Goal: Task Accomplishment & Management: Use online tool/utility

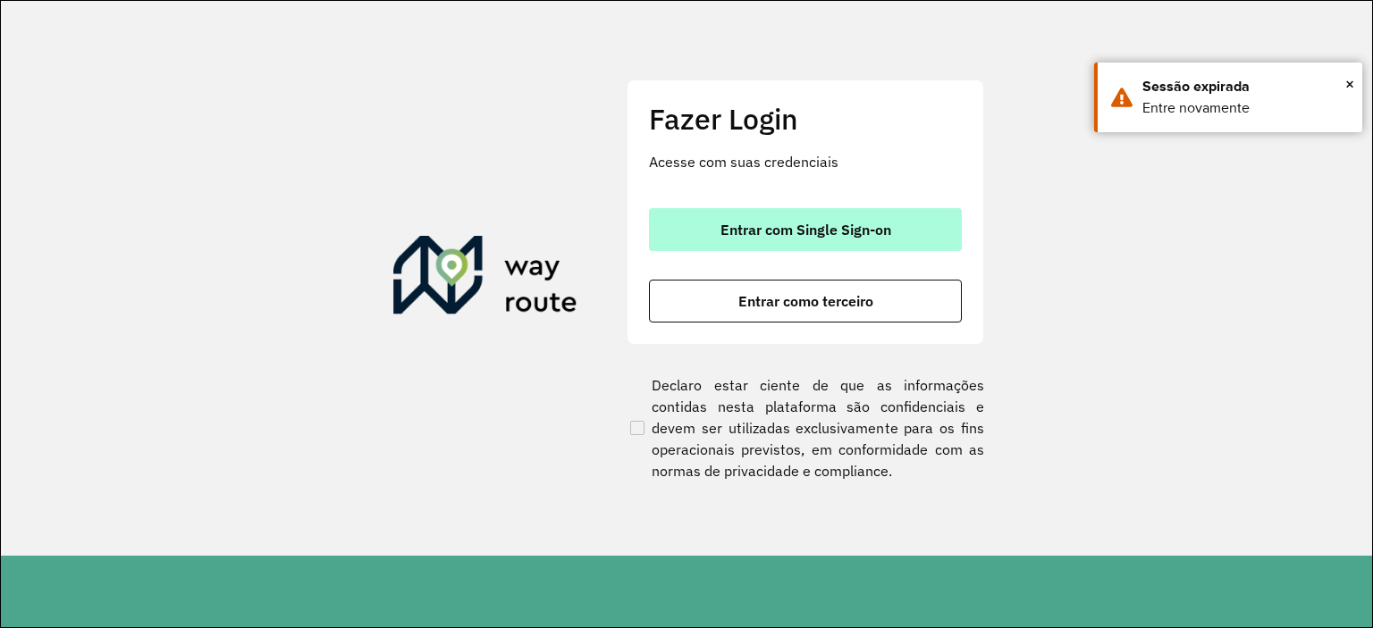
click at [833, 237] on span "Entrar com Single Sign-on" at bounding box center [805, 230] width 171 height 14
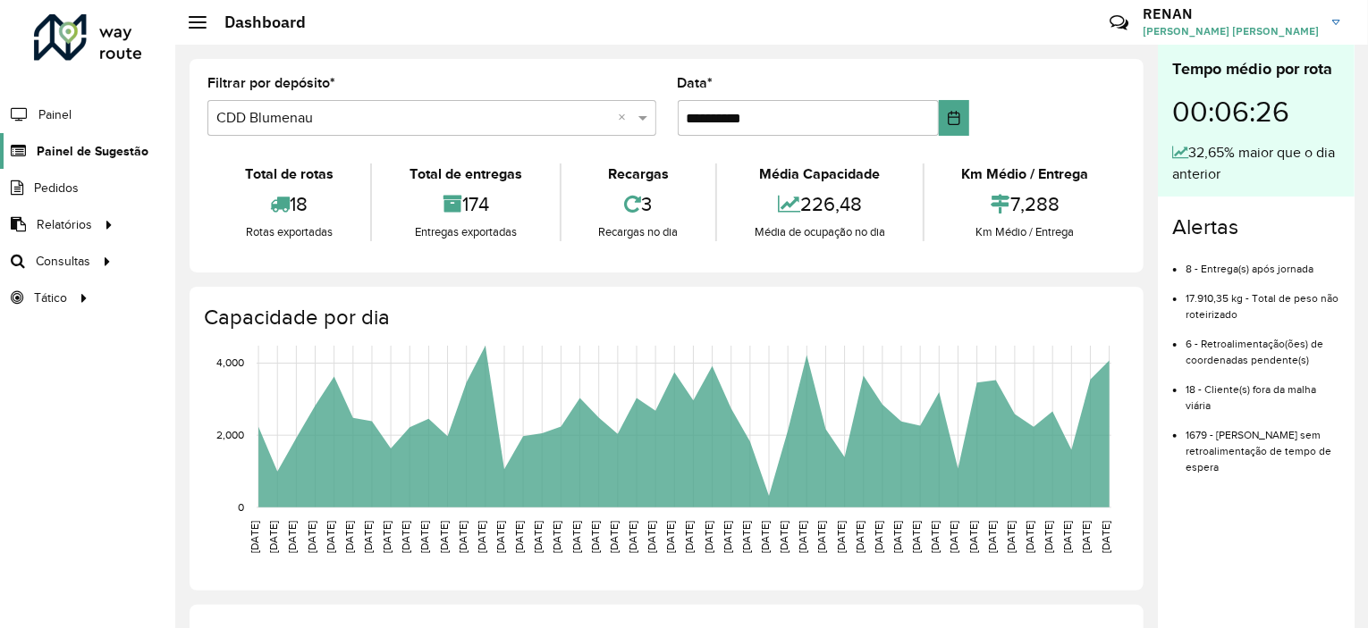
click at [73, 160] on link "Painel de Sugestão" at bounding box center [74, 151] width 148 height 36
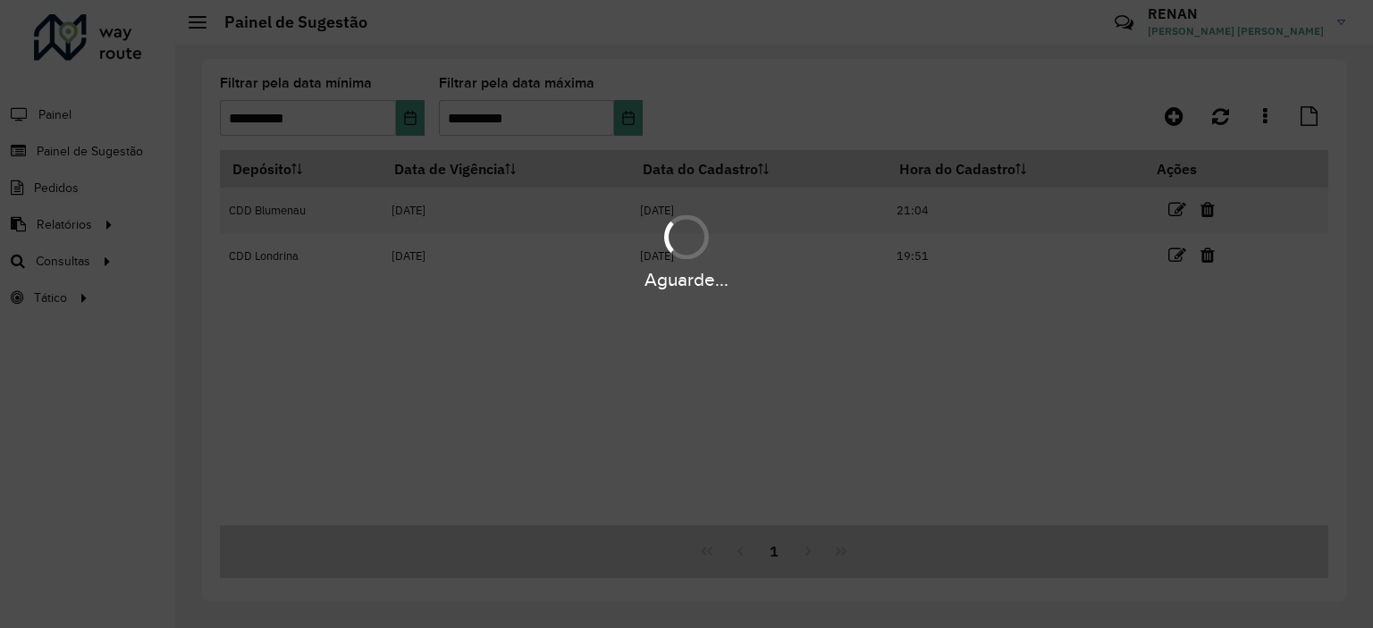
click at [72, 231] on div "Aguarde..." at bounding box center [686, 251] width 1373 height 85
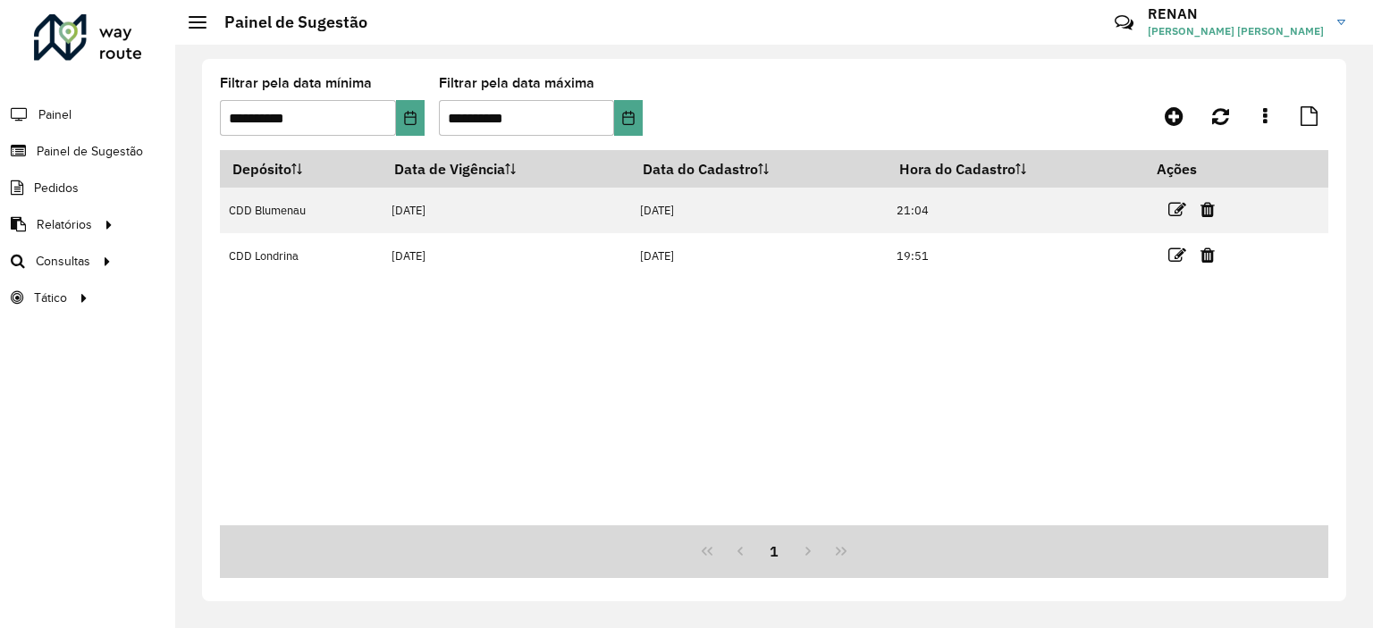
click at [691, 457] on div "Depósito Data de Vigência Data do Cadastro Hora do Cadastro Ações CDD Blumenau …" at bounding box center [774, 337] width 1108 height 375
click at [401, 105] on button "Choose Date" at bounding box center [410, 118] width 29 height 36
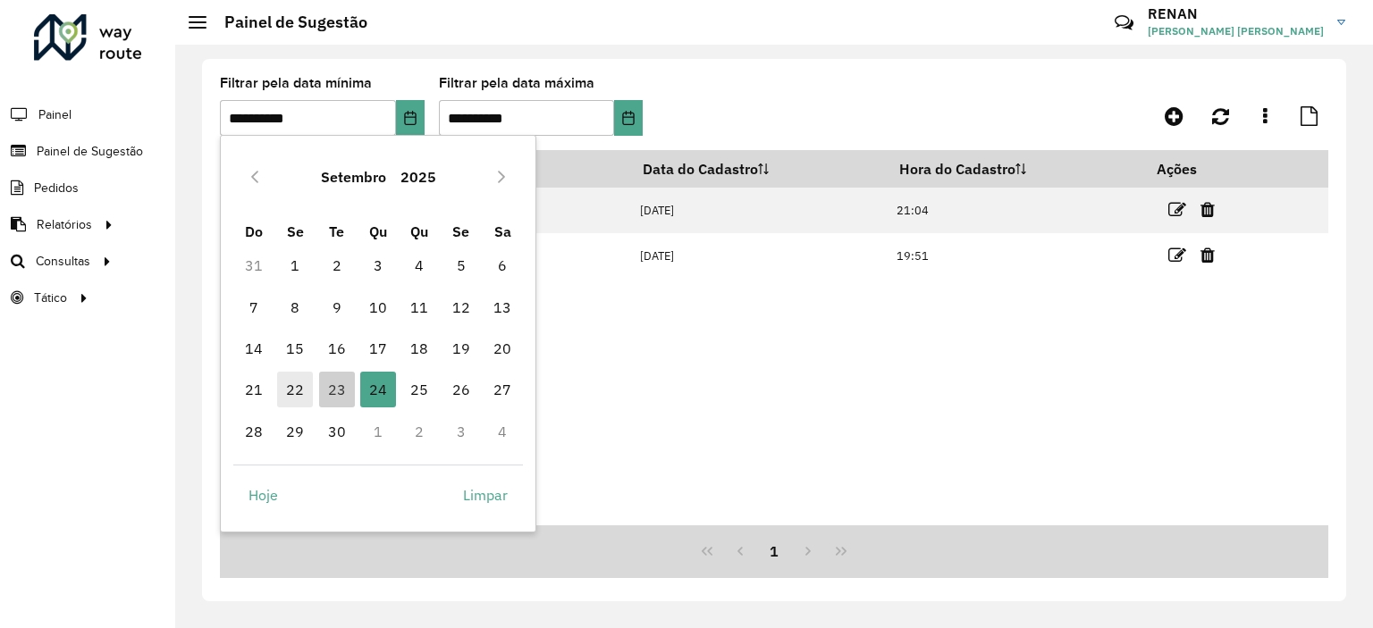
click at [290, 384] on span "22" at bounding box center [295, 390] width 36 height 36
type input "**********"
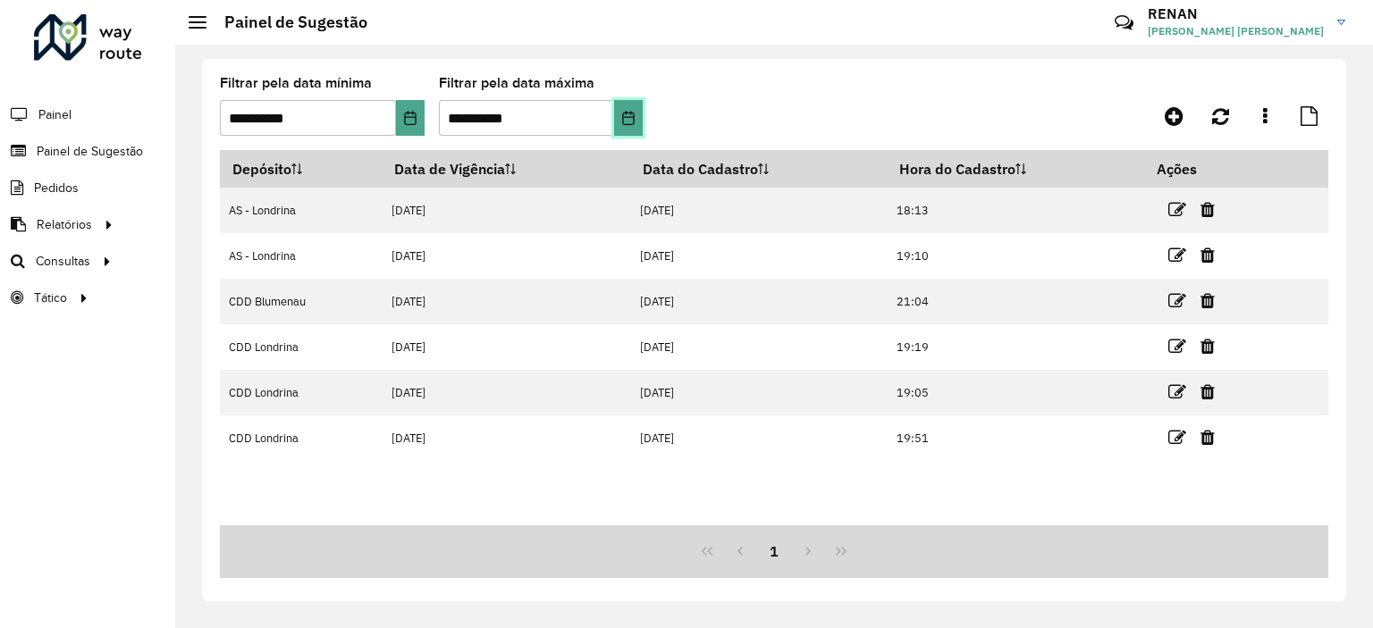
click at [629, 108] on button "Choose Date" at bounding box center [628, 118] width 29 height 36
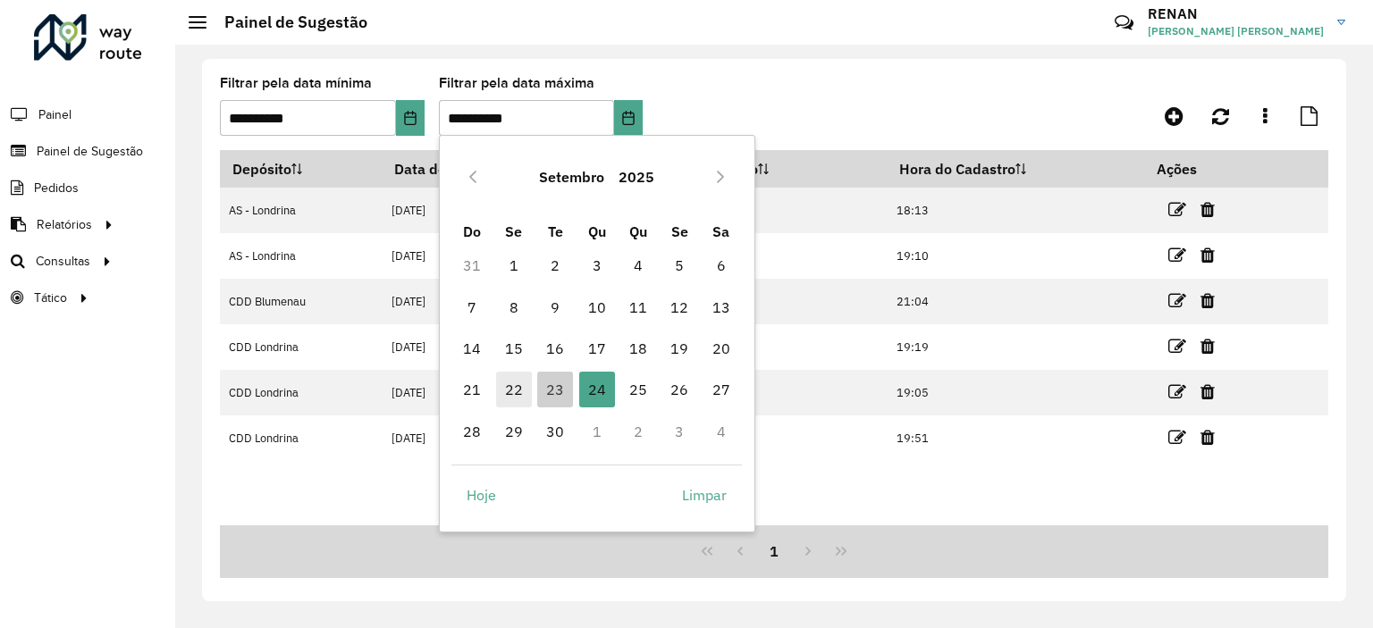
click at [518, 386] on span "22" at bounding box center [514, 390] width 36 height 36
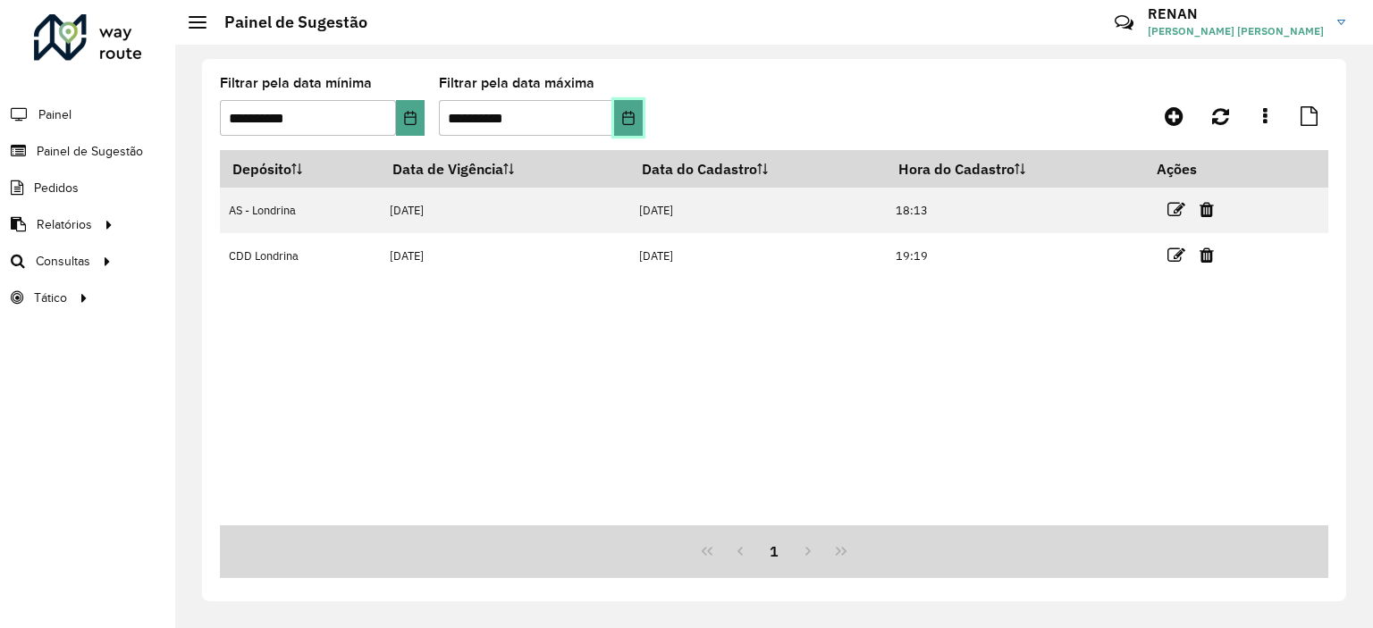
click at [625, 114] on icon "Choose Date" at bounding box center [628, 118] width 14 height 14
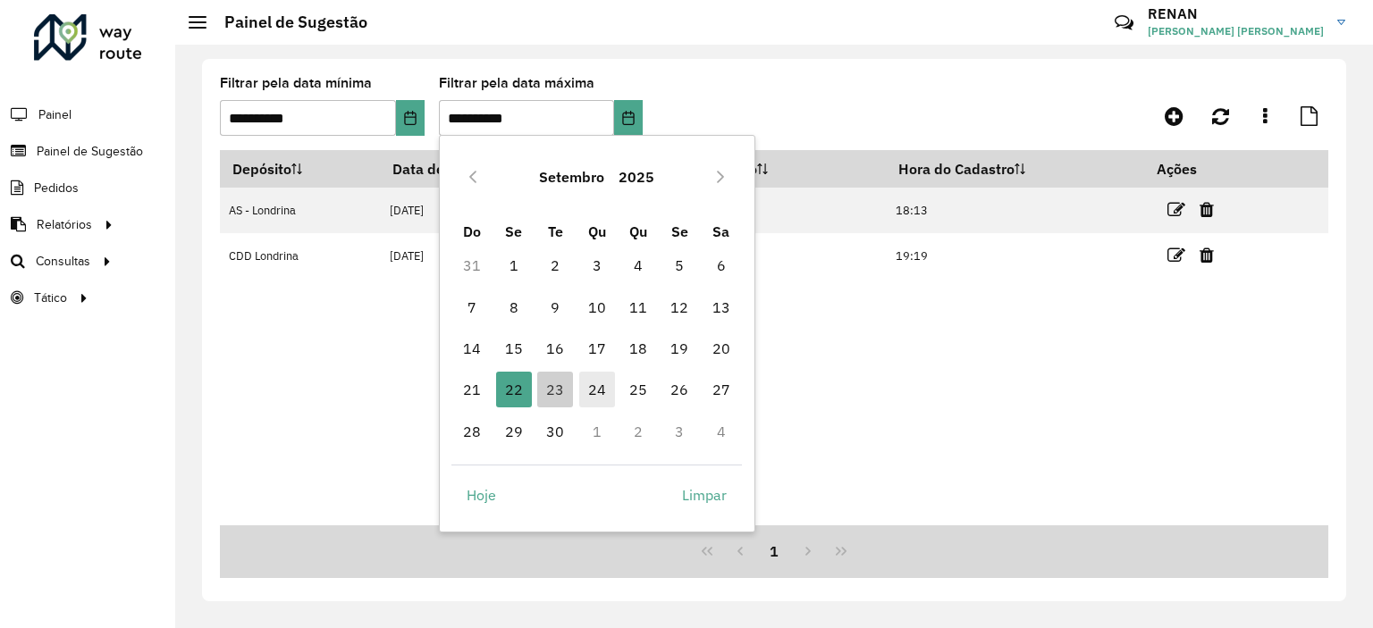
click at [586, 391] on span "24" at bounding box center [597, 390] width 36 height 36
type input "**********"
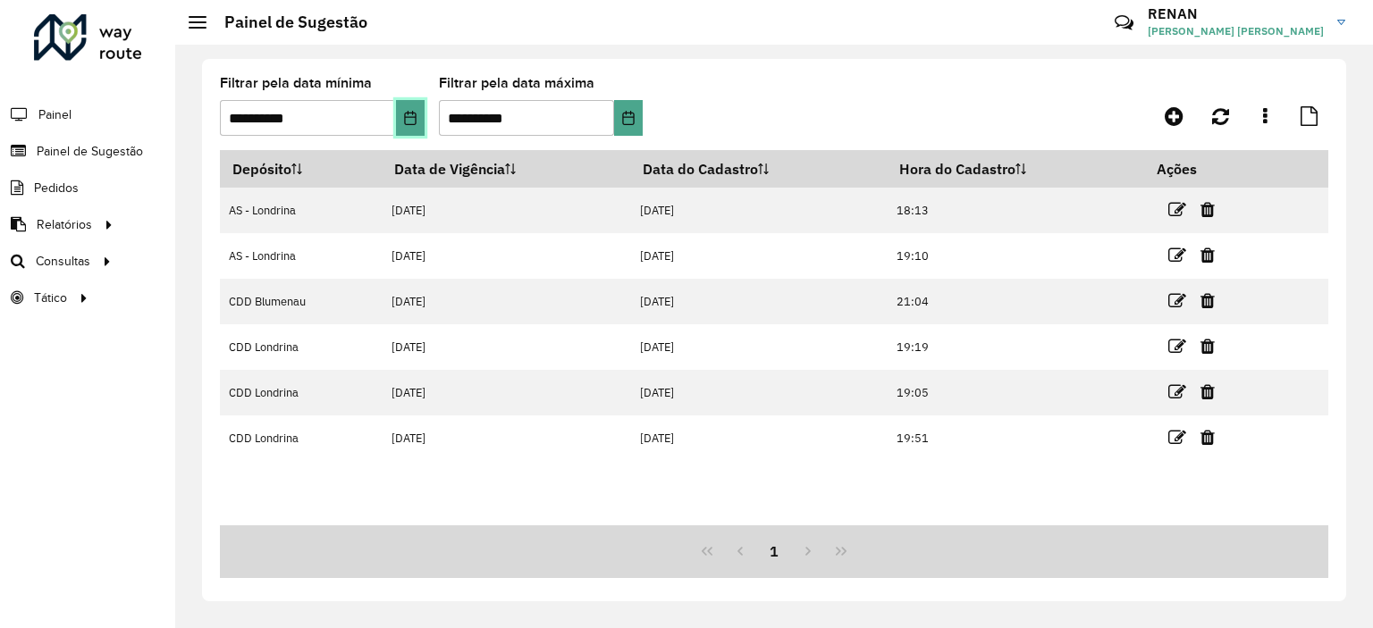
click at [403, 116] on icon "Choose Date" at bounding box center [410, 118] width 14 height 14
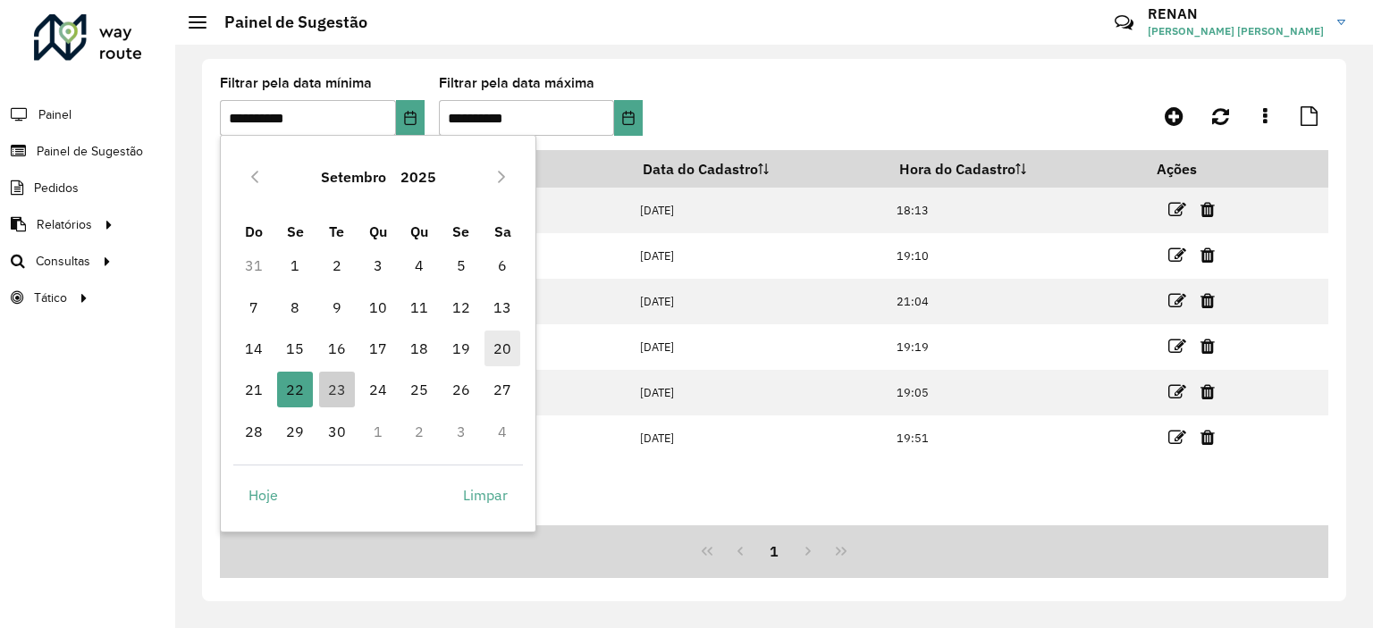
click at [490, 341] on span "20" at bounding box center [502, 349] width 36 height 36
type input "**********"
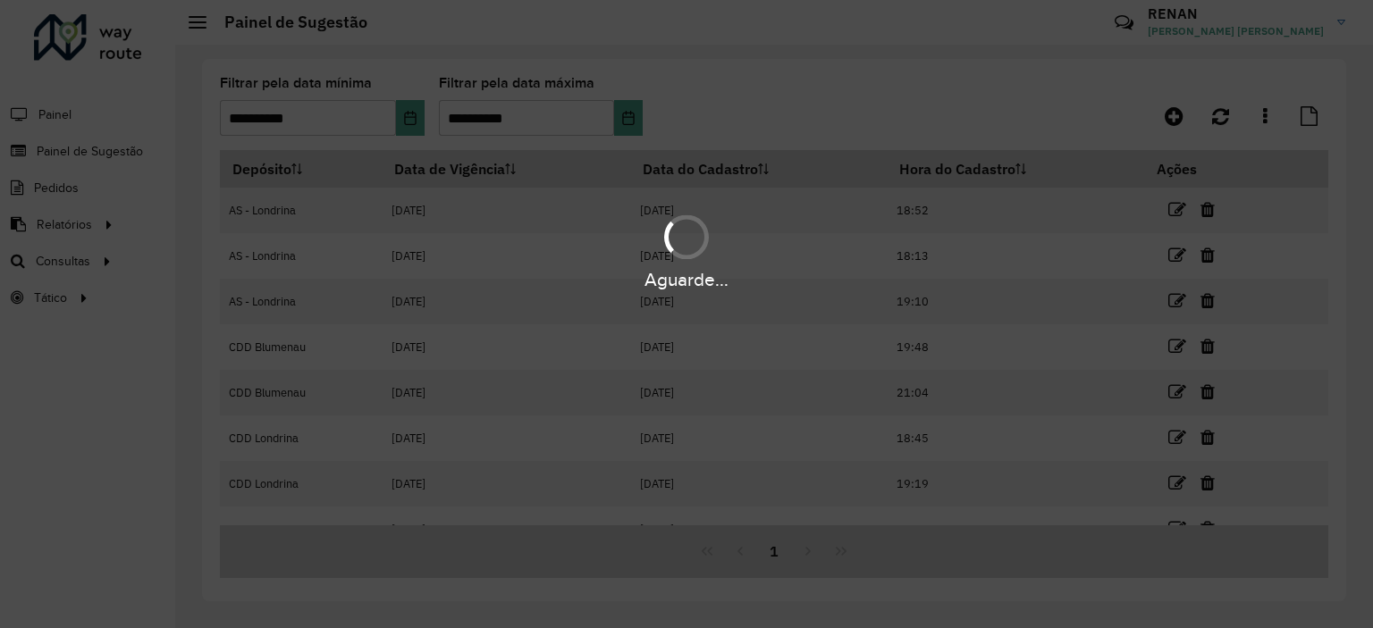
click at [623, 114] on hb-app "**********" at bounding box center [686, 314] width 1373 height 628
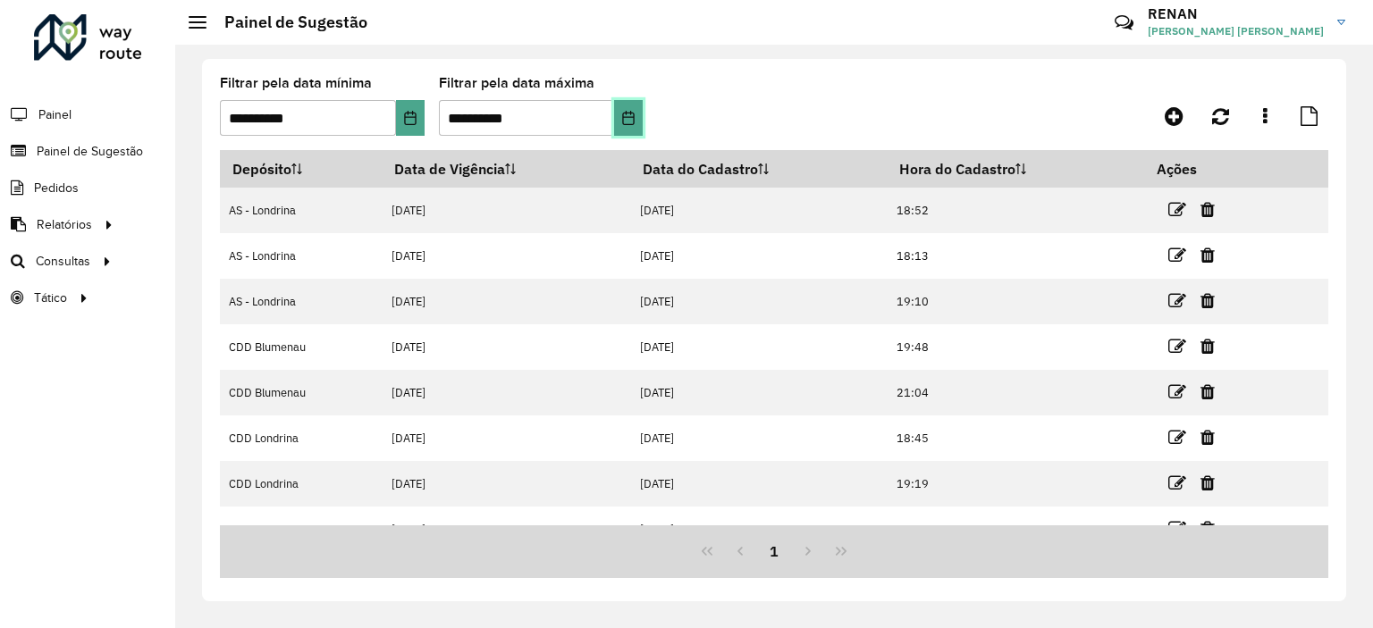
click at [633, 117] on icon "Choose Date" at bounding box center [628, 118] width 14 height 14
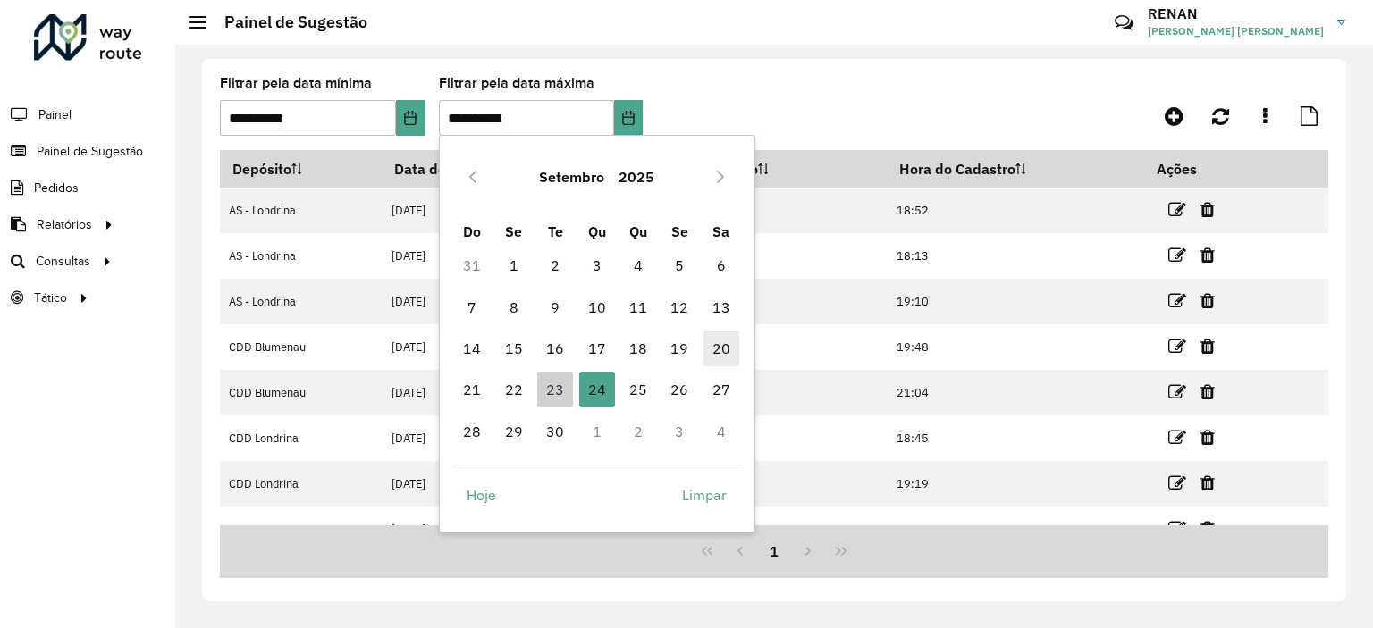
click at [720, 350] on span "20" at bounding box center [722, 349] width 36 height 36
type input "**********"
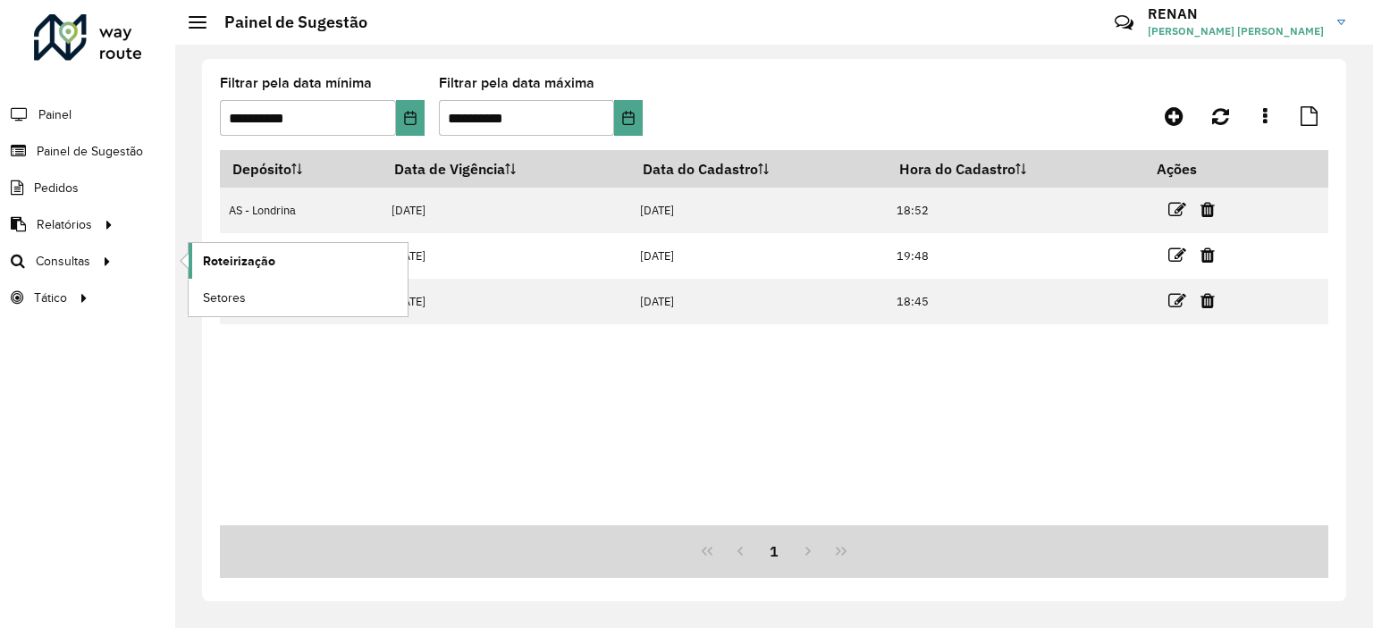
click at [208, 257] on span "Roteirização" at bounding box center [239, 261] width 72 height 19
click at [211, 289] on span "Setores" at bounding box center [225, 298] width 44 height 19
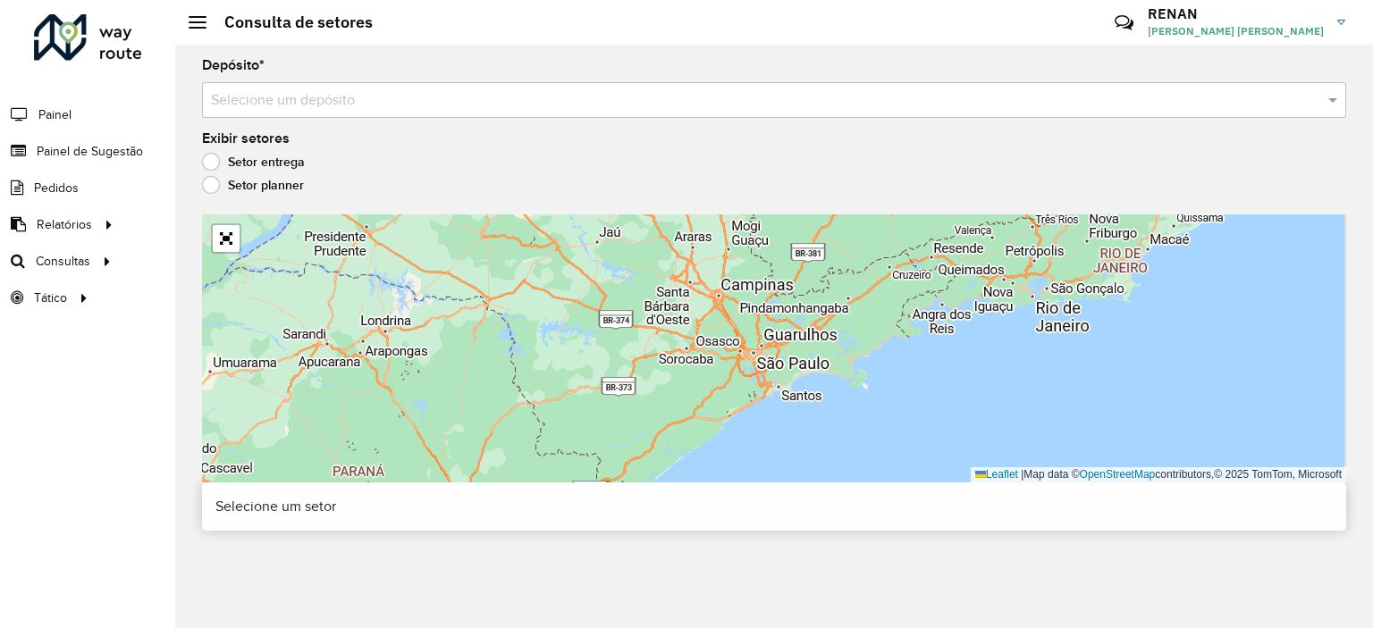
click at [555, 103] on input "text" at bounding box center [756, 100] width 1091 height 21
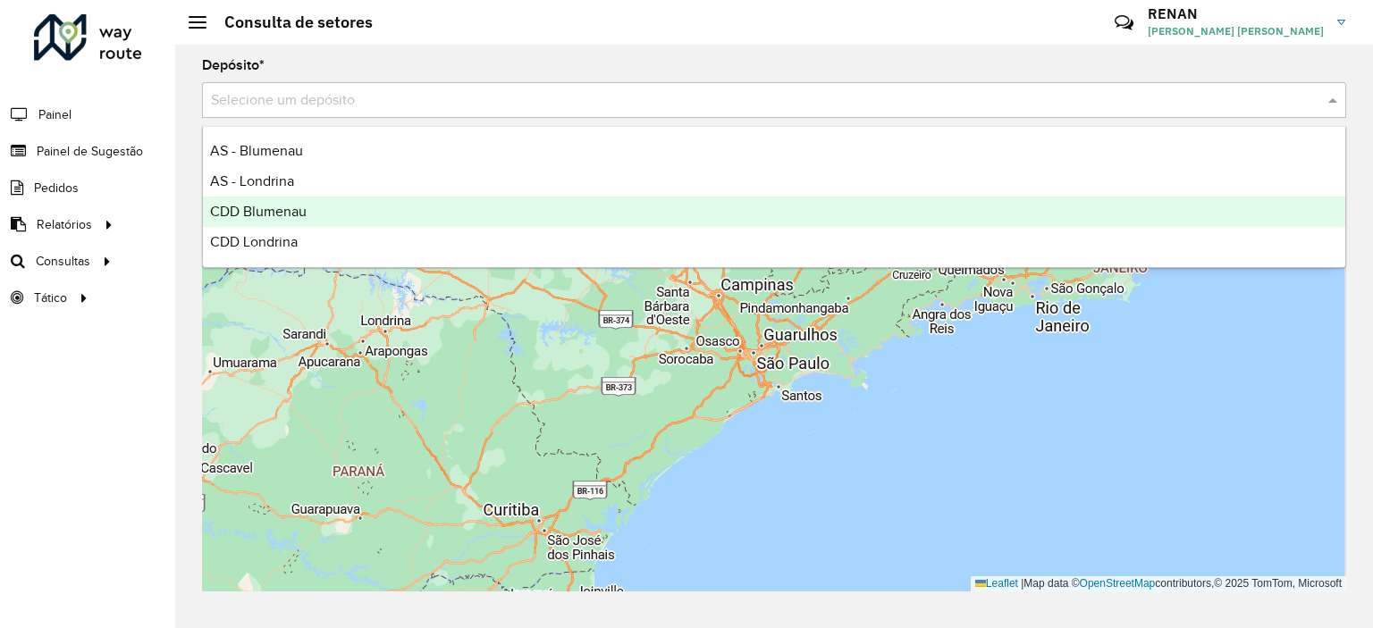
click at [308, 216] on div "CDD Blumenau" at bounding box center [774, 212] width 1142 height 30
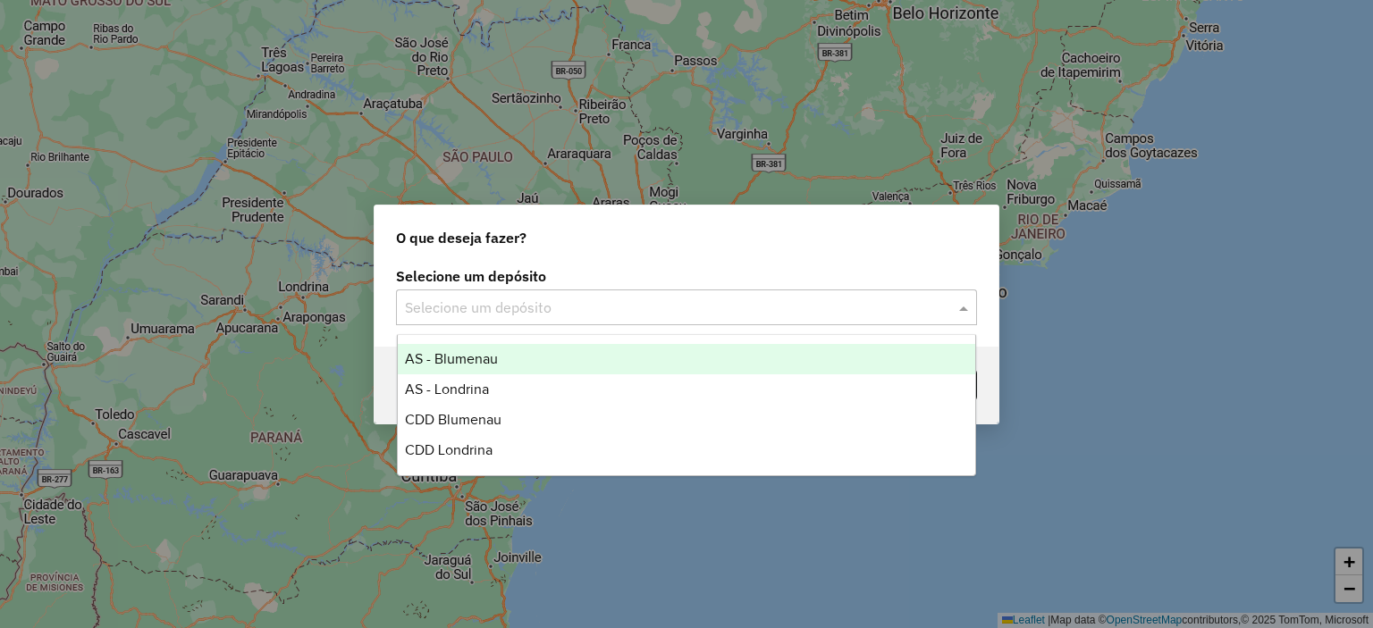
click at [527, 303] on input "text" at bounding box center [668, 308] width 527 height 21
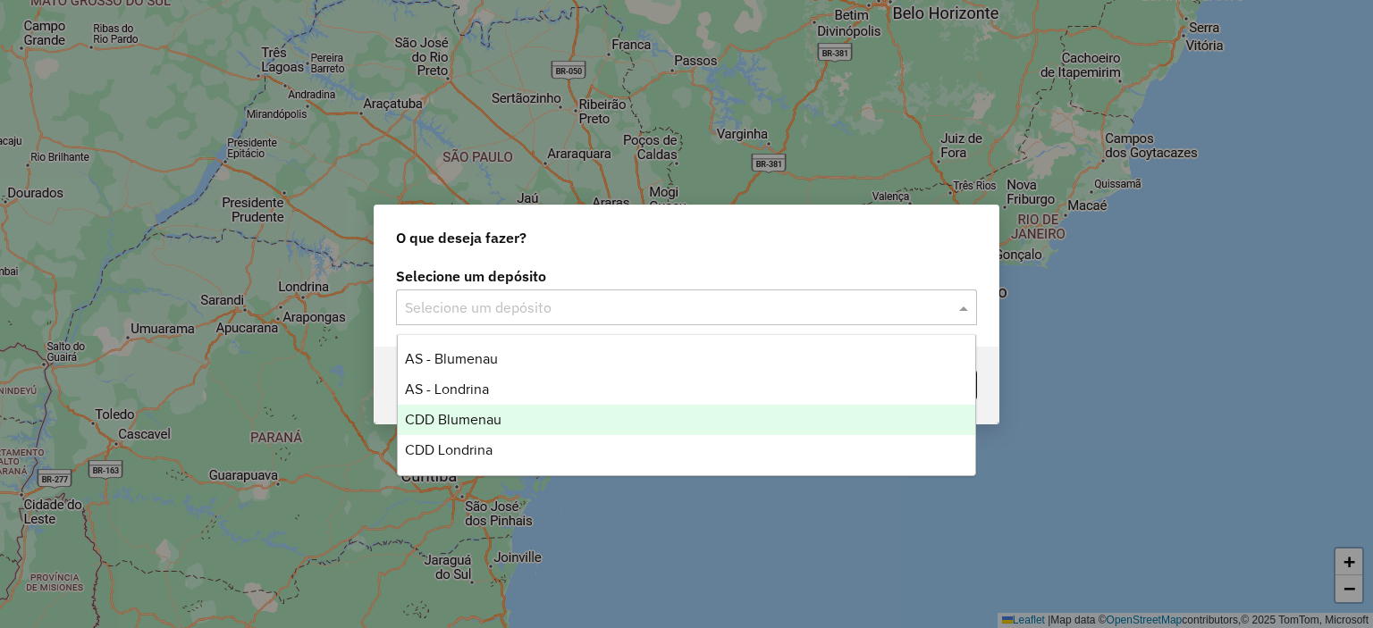
drag, startPoint x: 497, startPoint y: 357, endPoint x: 497, endPoint y: 425, distance: 68.8
click at [497, 425] on div "AS - Blumenau AS - Londrina CDD Blumenau CDD Londrina" at bounding box center [687, 405] width 578 height 122
click at [497, 425] on span "CDD Blumenau" at bounding box center [453, 419] width 97 height 15
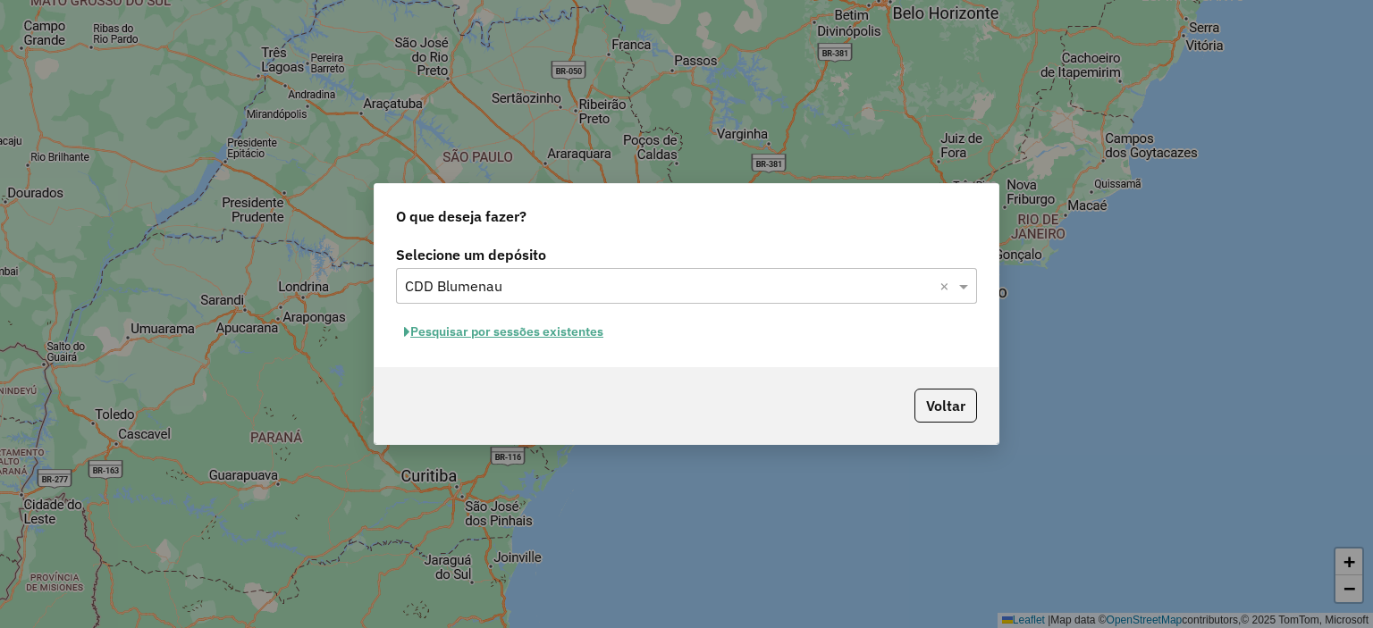
click at [547, 332] on button "Pesquisar por sessões existentes" at bounding box center [503, 332] width 215 height 28
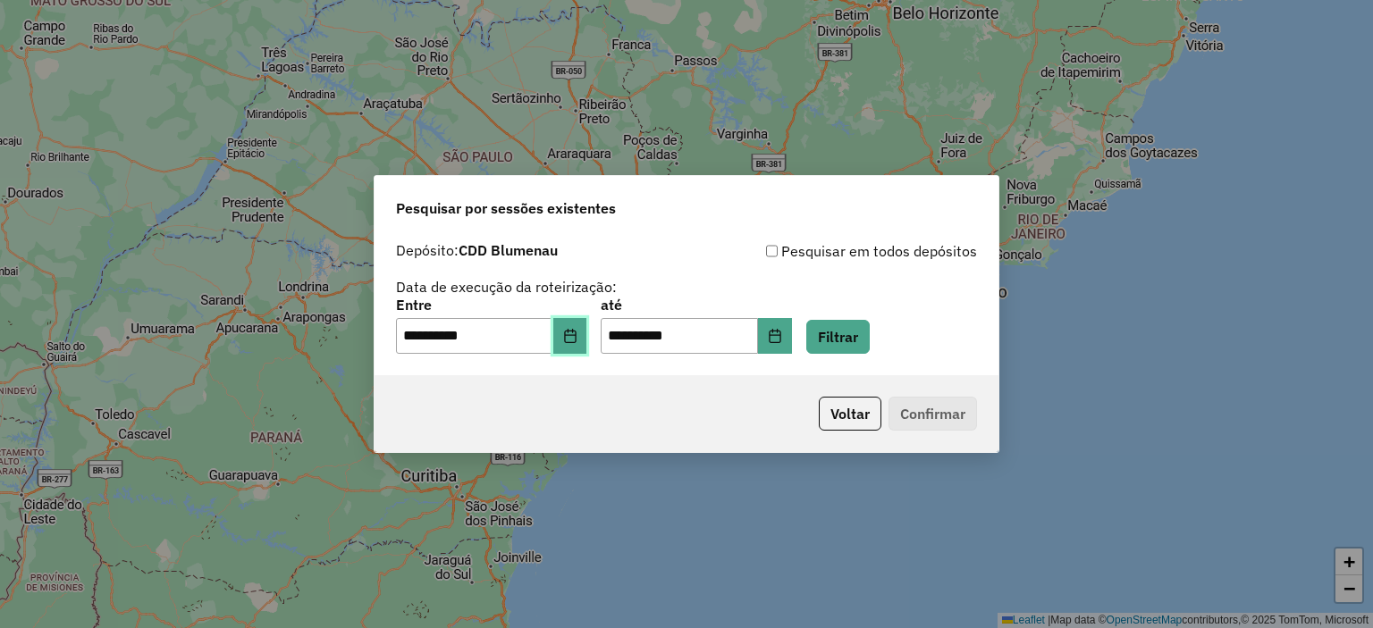
click at [582, 328] on button "Choose Date" at bounding box center [570, 336] width 34 height 36
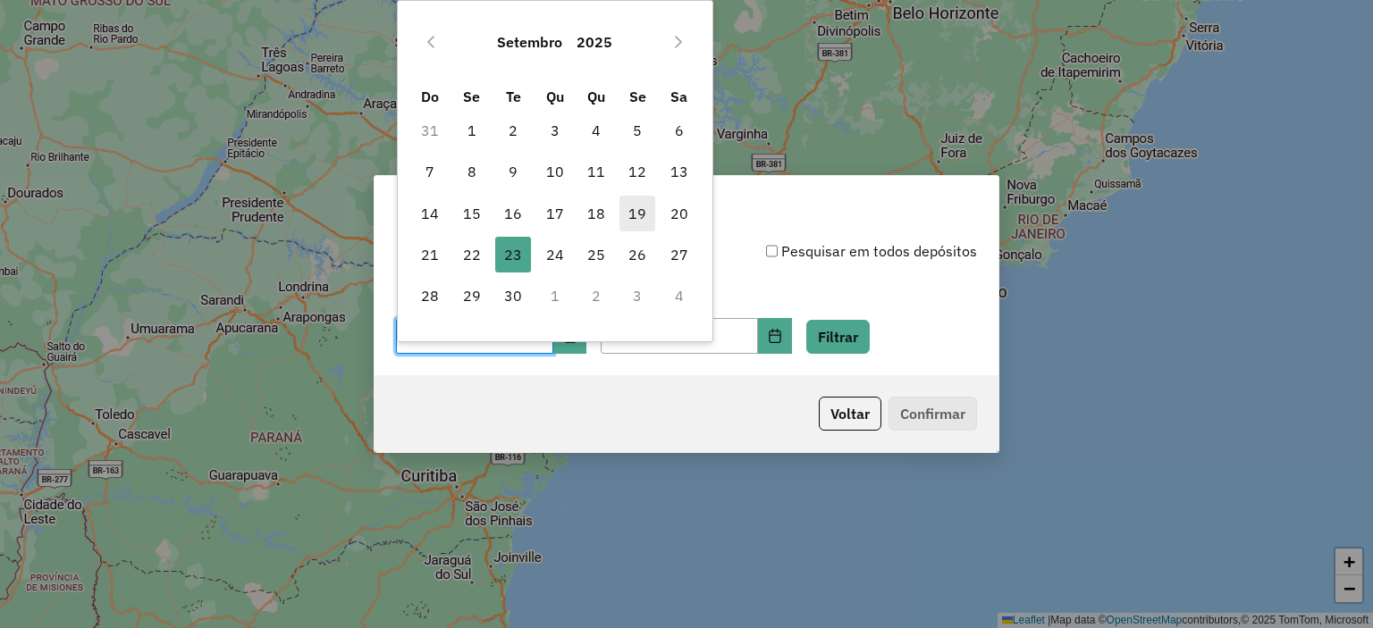
click at [642, 216] on span "19" at bounding box center [637, 214] width 36 height 36
type input "**********"
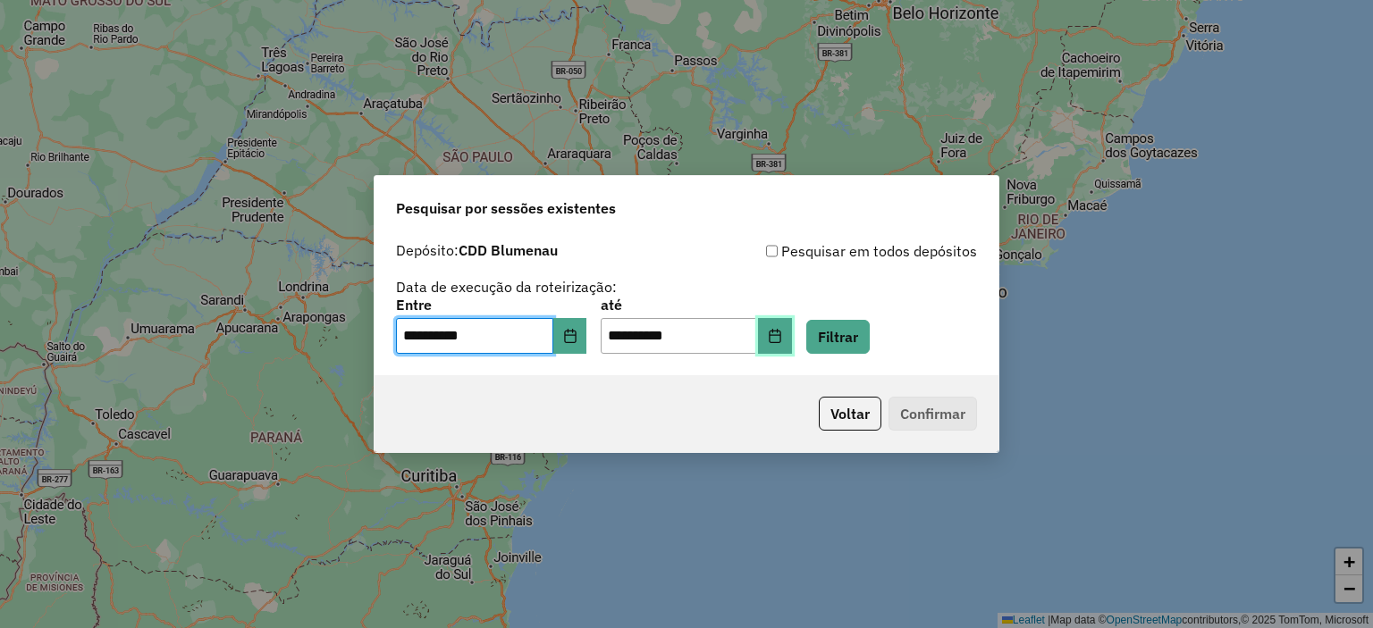
click at [782, 331] on icon "Choose Date" at bounding box center [775, 336] width 14 height 14
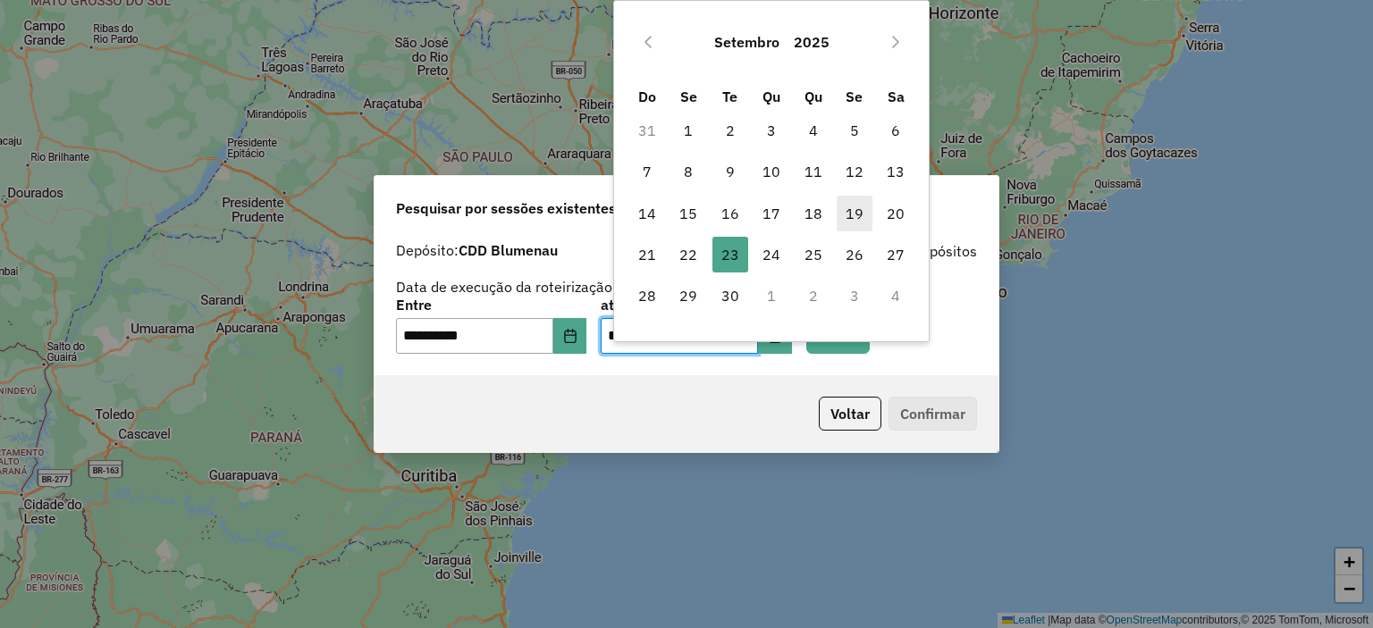
click at [852, 210] on span "19" at bounding box center [855, 214] width 36 height 36
type input "**********"
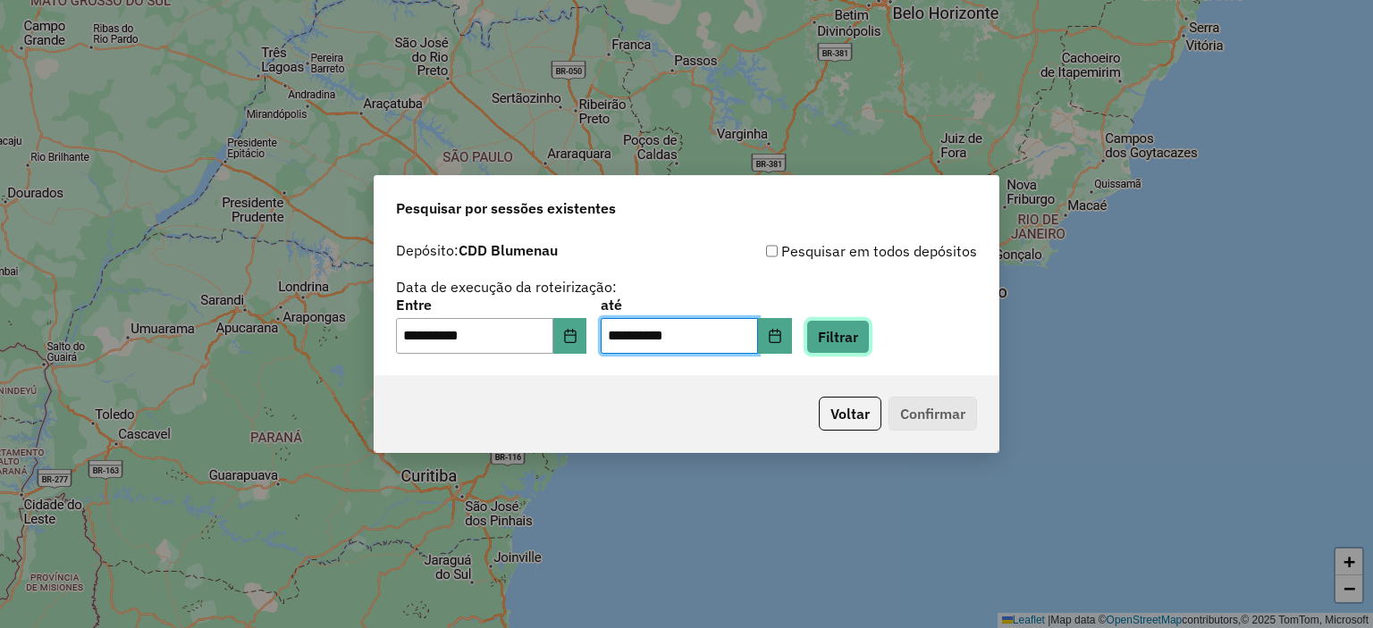
click at [859, 331] on button "Filtrar" at bounding box center [837, 337] width 63 height 34
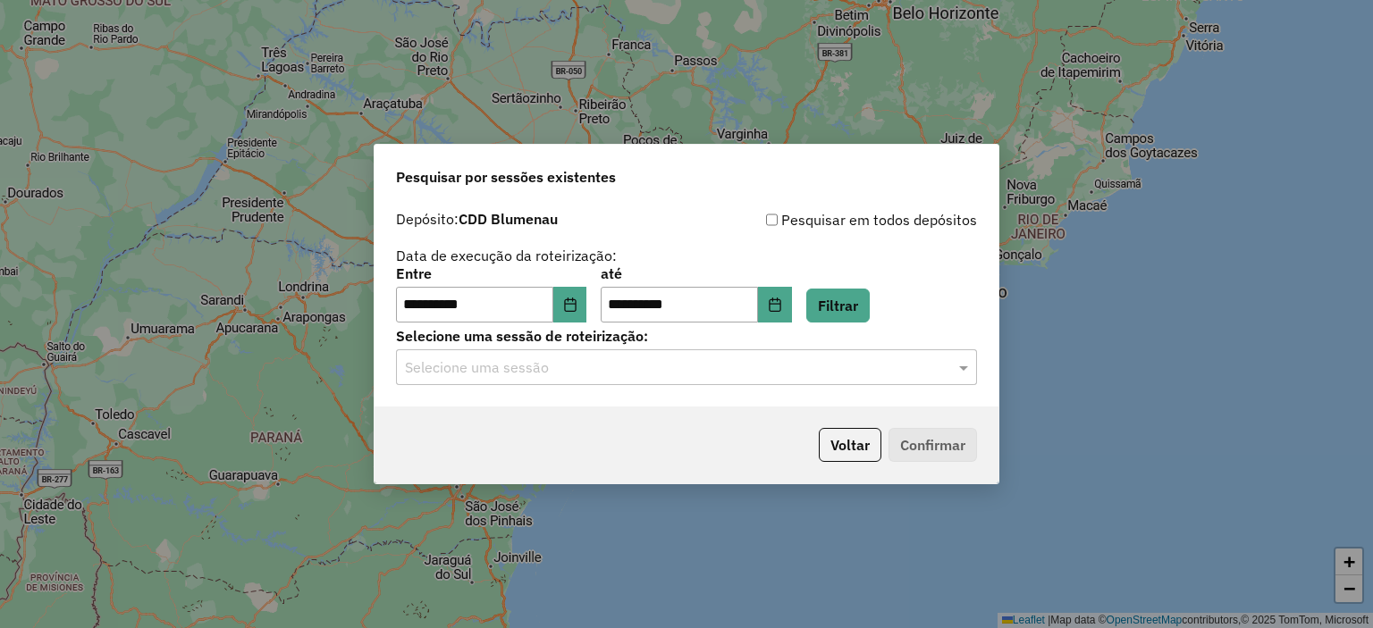
click at [626, 363] on input "text" at bounding box center [668, 368] width 527 height 21
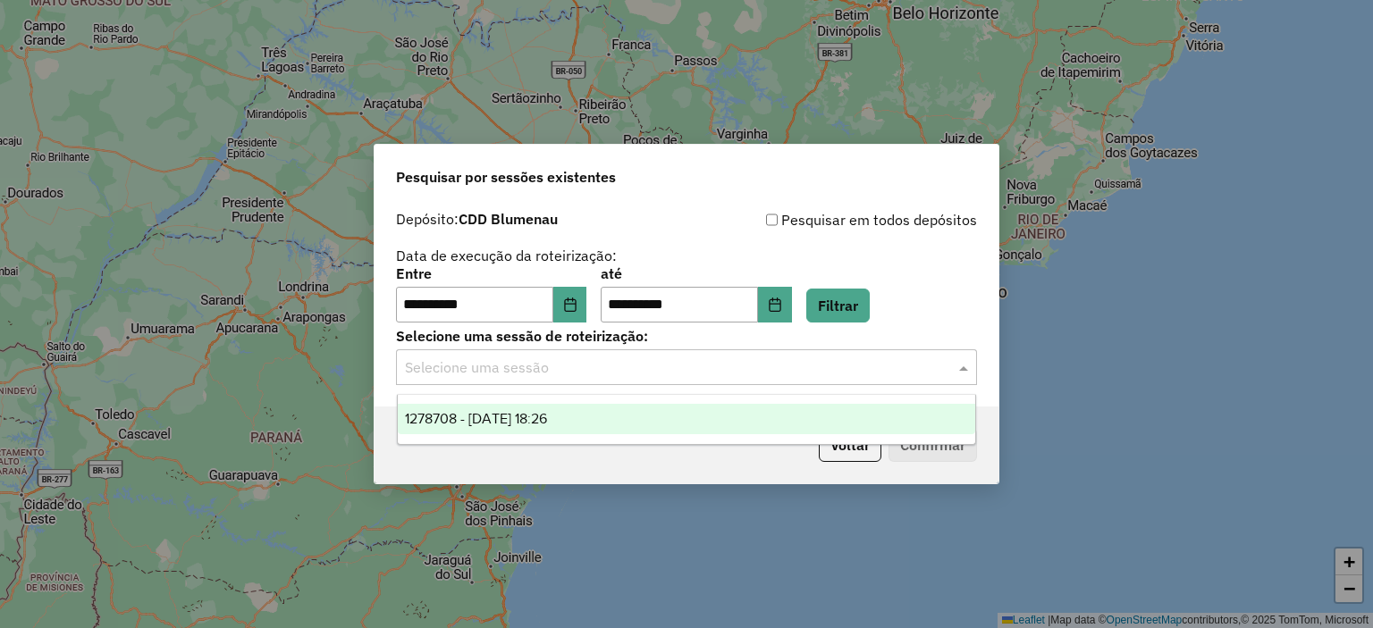
click at [541, 428] on div "1278708 - 19/09/2025 18:26" at bounding box center [687, 419] width 578 height 30
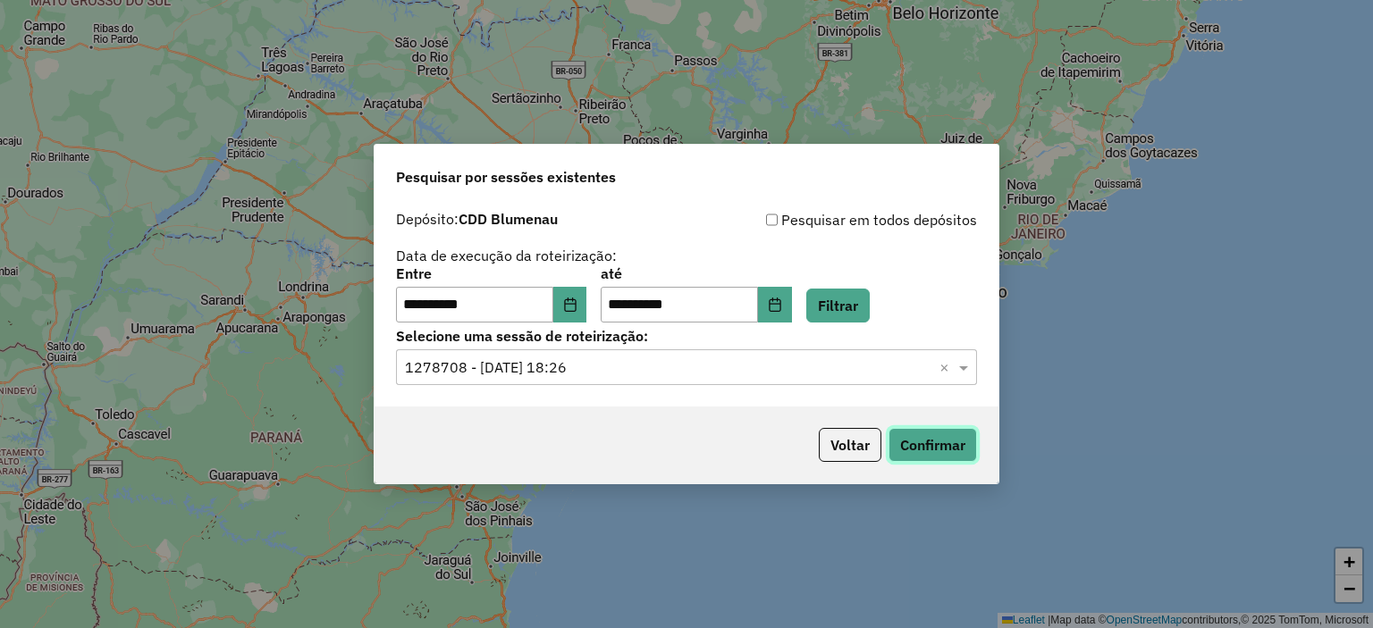
click at [948, 439] on button "Confirmar" at bounding box center [933, 445] width 88 height 34
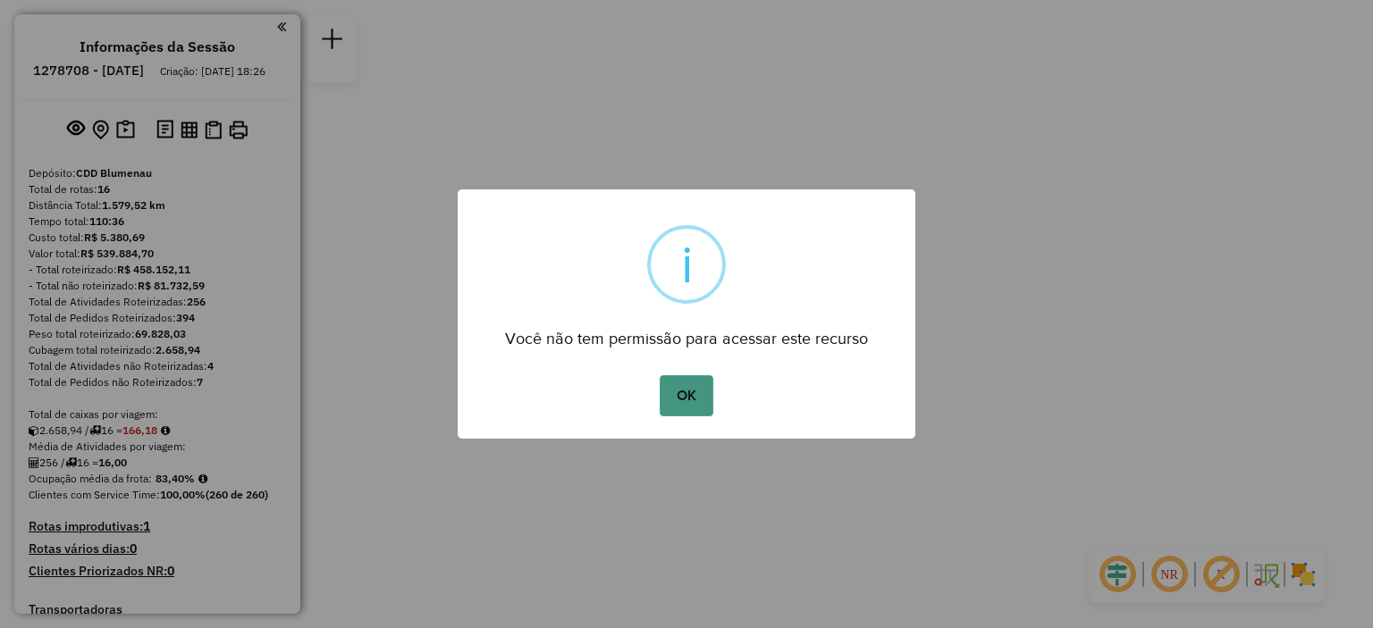
click at [690, 392] on button "OK" at bounding box center [686, 395] width 53 height 41
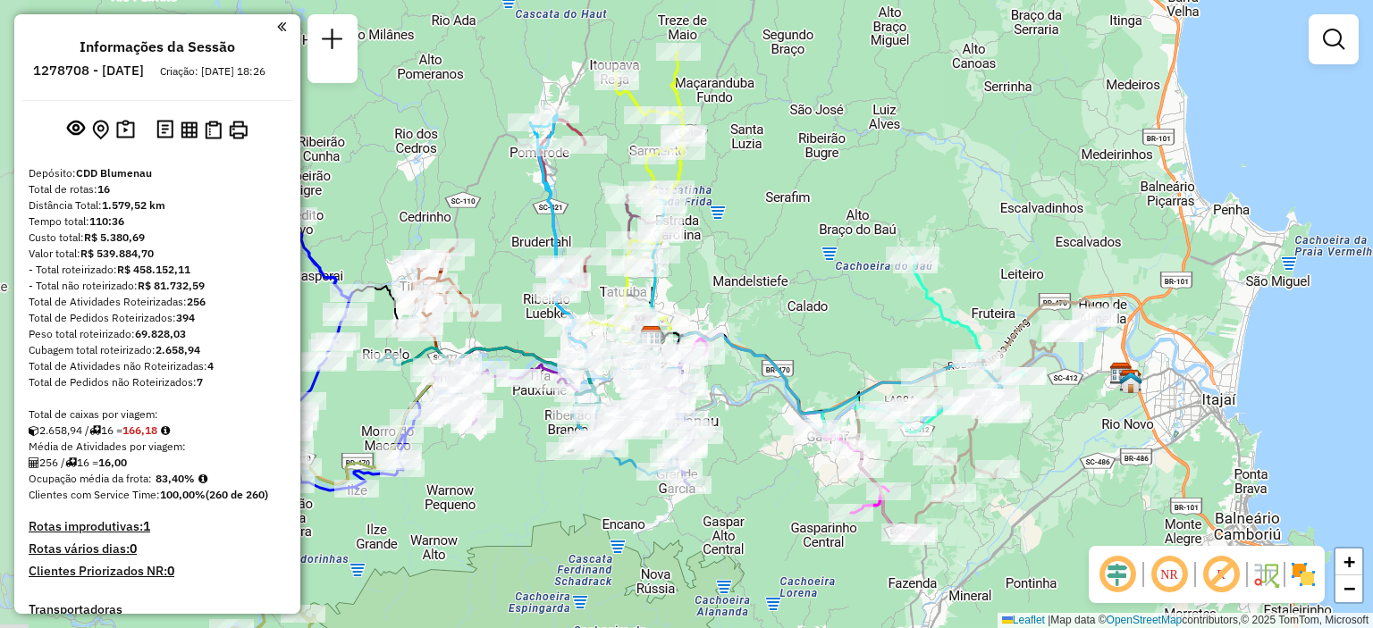
drag, startPoint x: 774, startPoint y: 246, endPoint x: 860, endPoint y: 246, distance: 85.8
click at [860, 246] on div "Janela de atendimento Grade de atendimento Capacidade Transportadoras Veículos …" at bounding box center [686, 314] width 1373 height 628
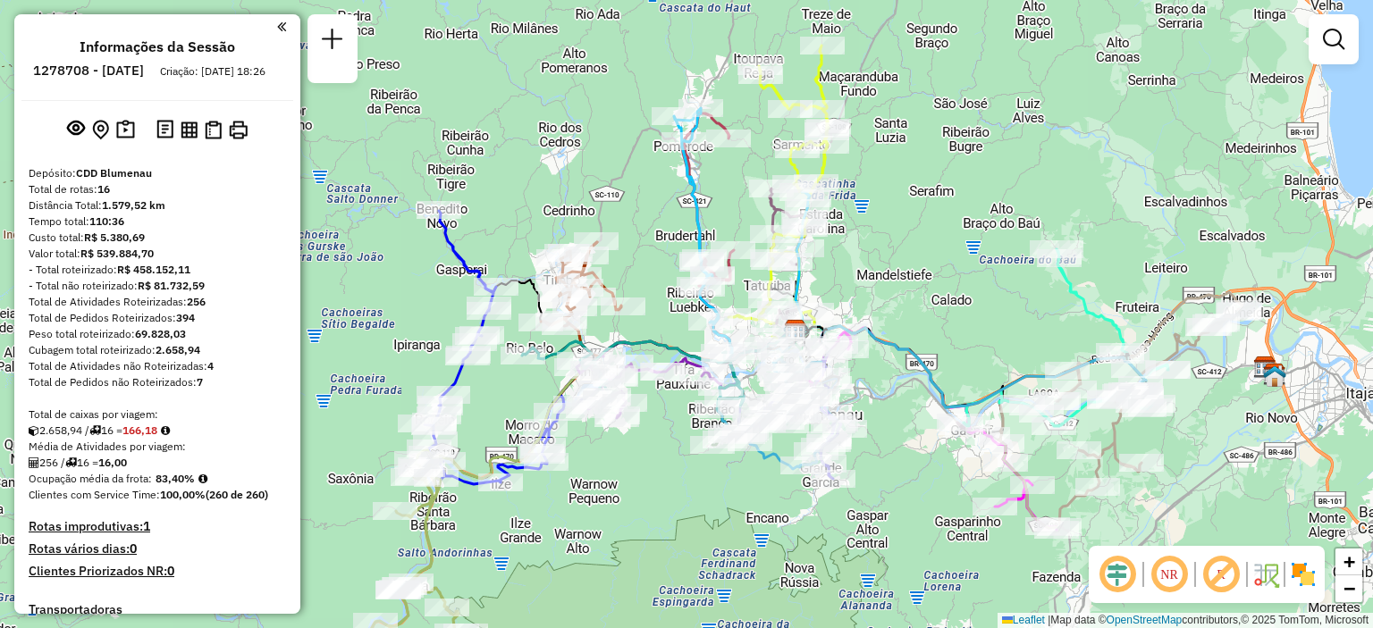
drag, startPoint x: 825, startPoint y: 248, endPoint x: 969, endPoint y: 241, distance: 144.1
click at [969, 241] on div "Janela de atendimento Grade de atendimento Capacidade Transportadoras Veículos …" at bounding box center [686, 314] width 1373 height 628
